Goal: Find specific page/section: Find specific page/section

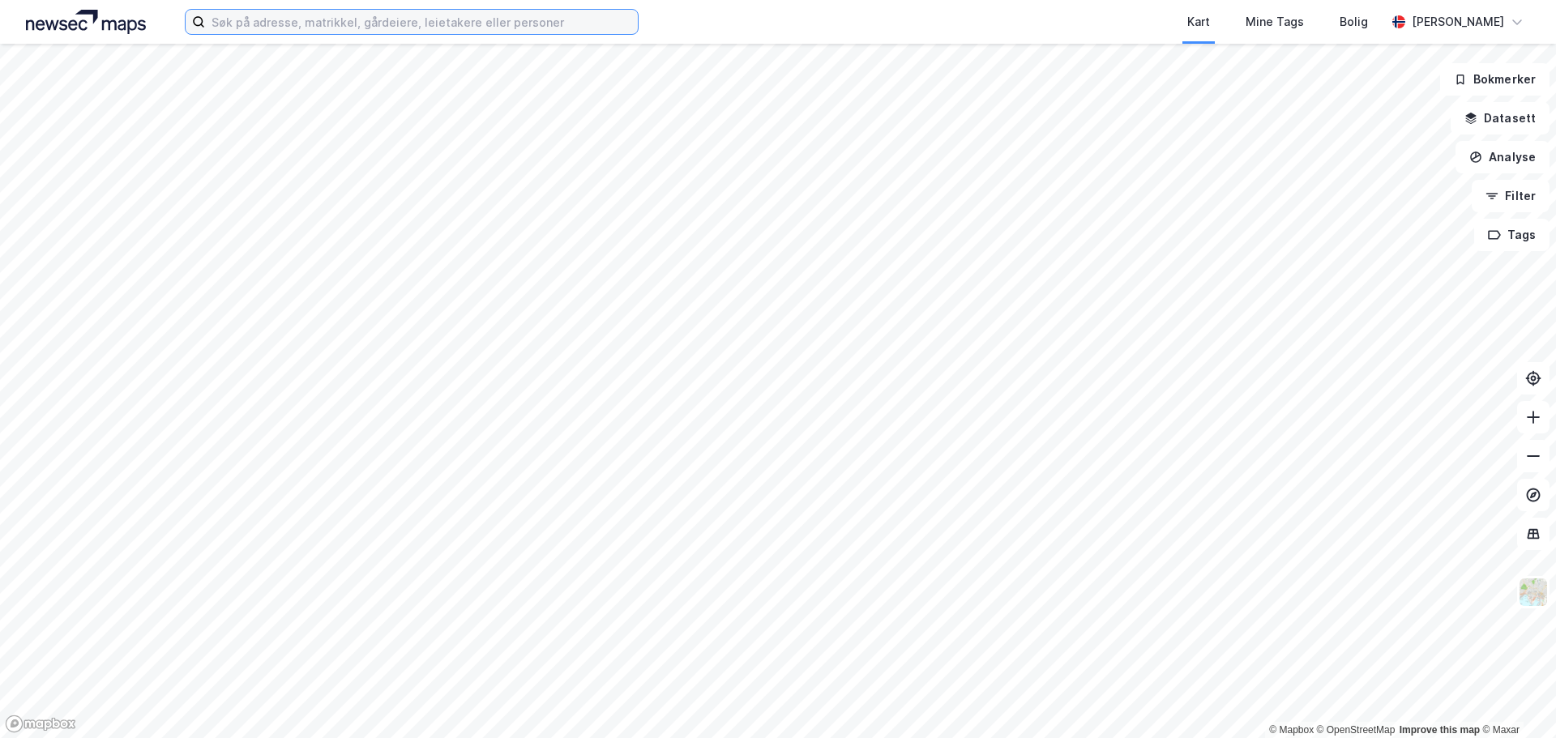
drag, startPoint x: 0, startPoint y: 0, endPoint x: 466, endPoint y: 12, distance: 466.0
click at [466, 12] on input at bounding box center [421, 22] width 433 height 24
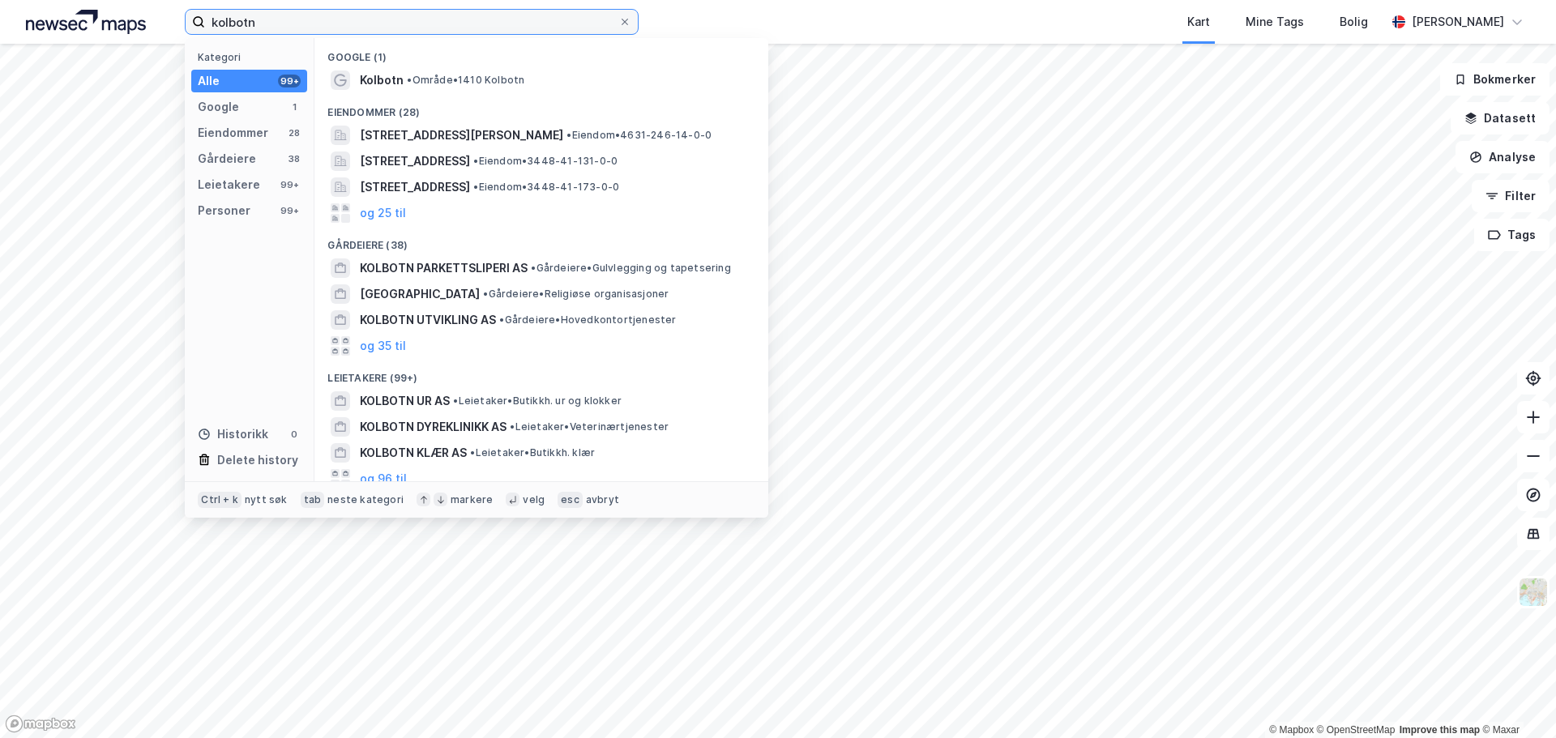
drag, startPoint x: 286, startPoint y: 29, endPoint x: 198, endPoint y: 28, distance: 88.3
click at [198, 28] on label "kolbotn" at bounding box center [412, 22] width 454 height 26
paste input "[STREET_ADDRESS]"
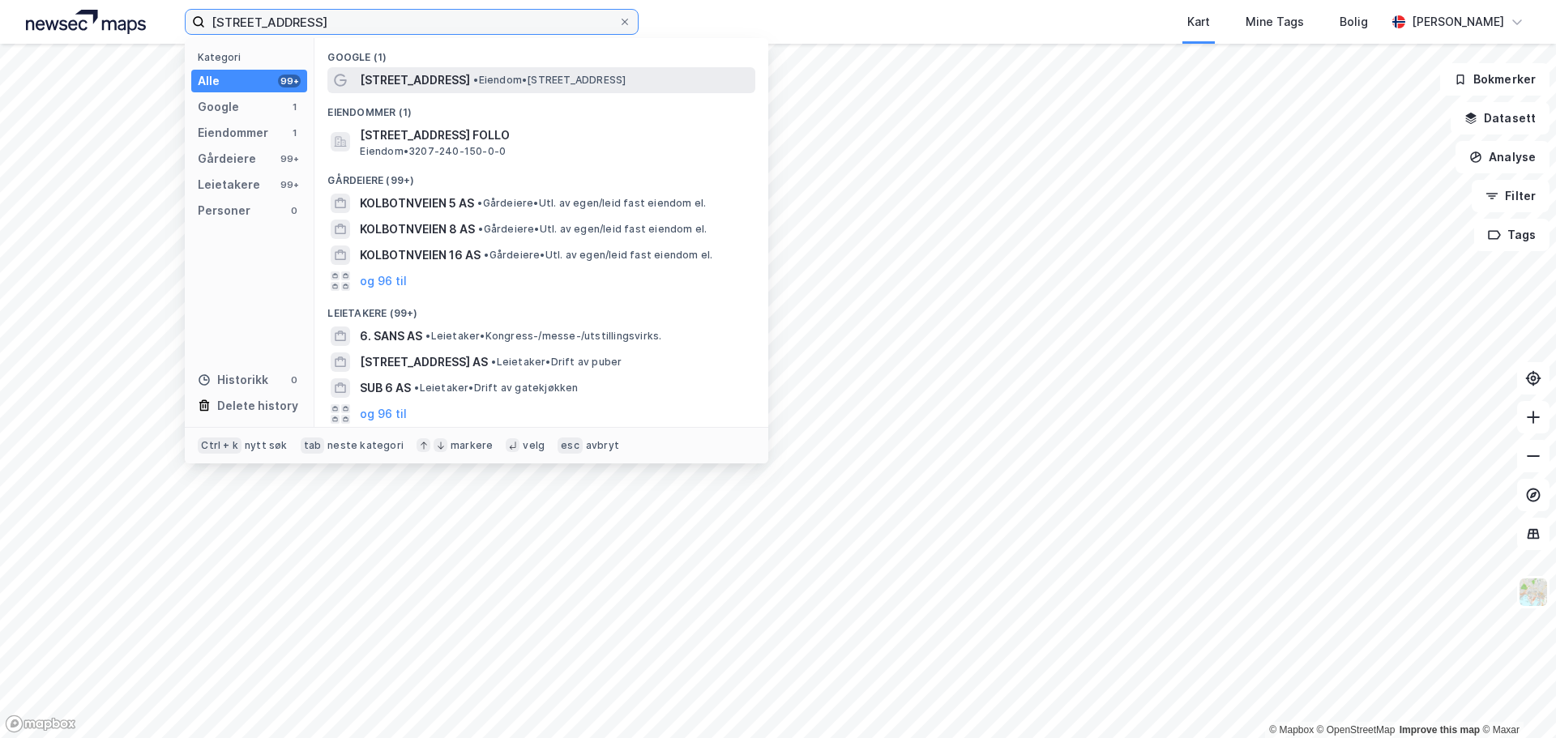
type input "[STREET_ADDRESS]"
click at [385, 77] on span "[STREET_ADDRESS]" at bounding box center [415, 79] width 110 height 19
